Goal: Use online tool/utility: Use online tool/utility

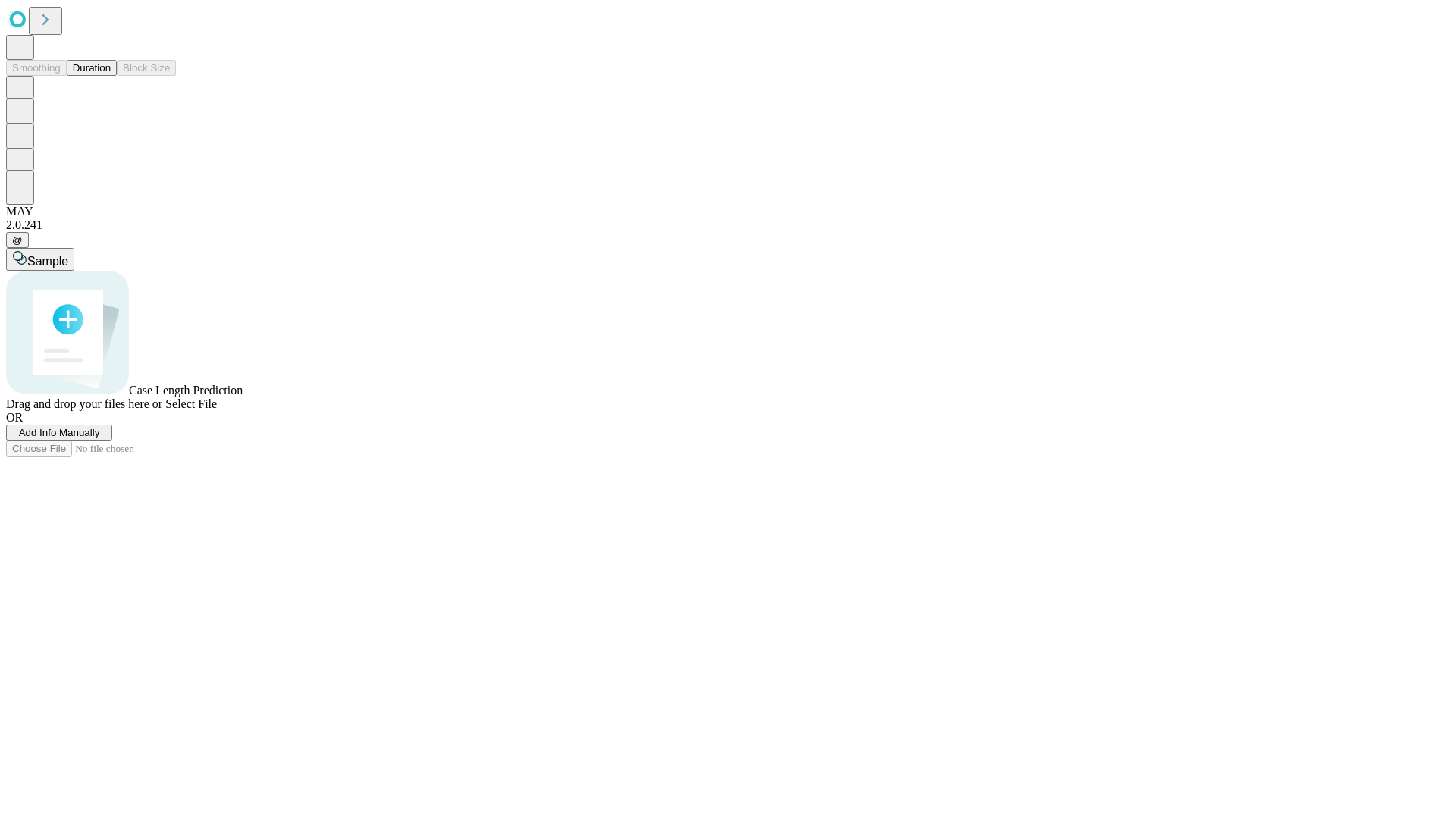
click at [111, 75] on button "Duration" at bounding box center [92, 68] width 50 height 16
click at [69, 255] on span "Sample" at bounding box center [47, 261] width 41 height 13
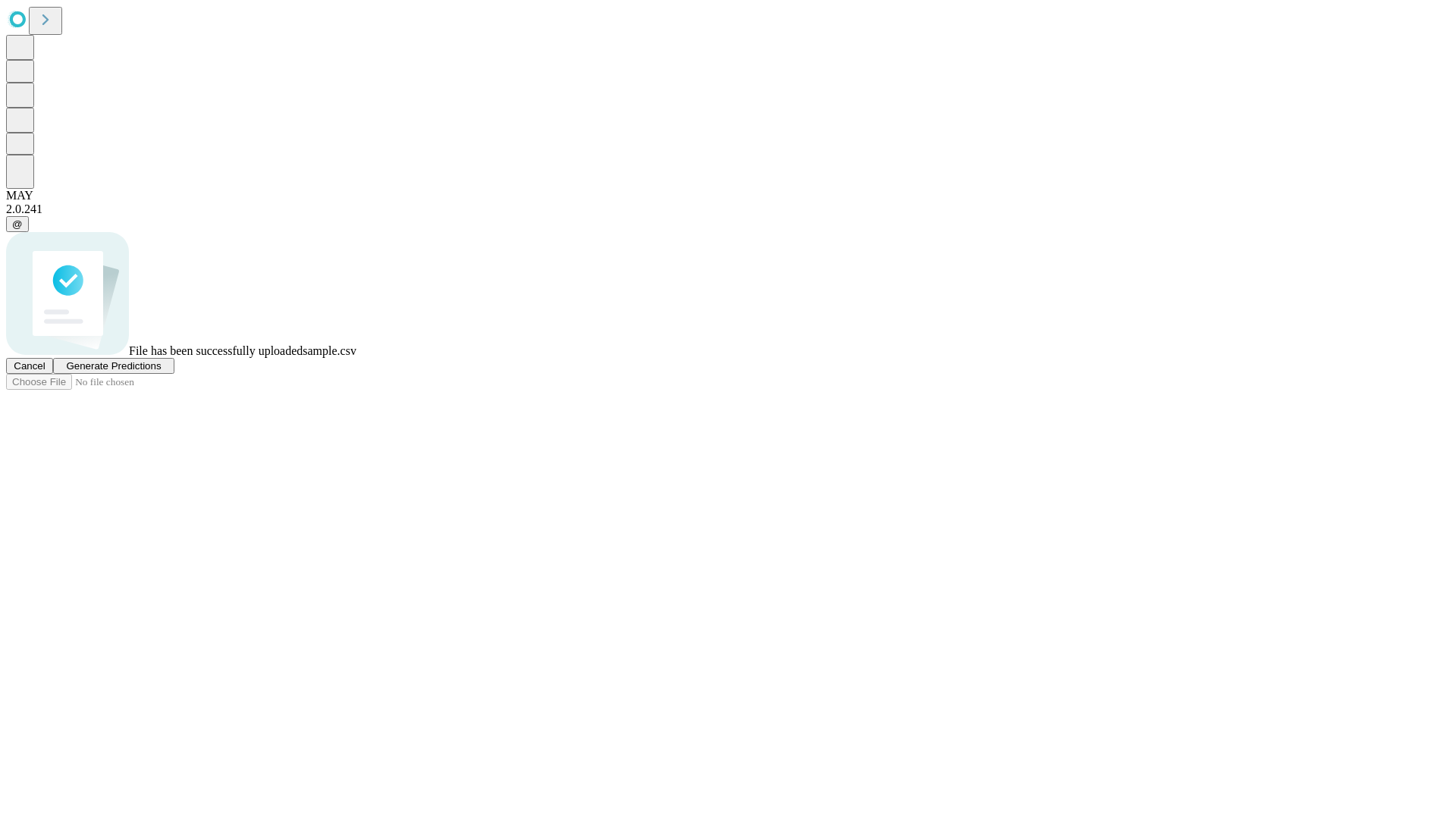
click at [161, 372] on span "Generate Predictions" at bounding box center [113, 366] width 95 height 12
